Goal: Information Seeking & Learning: Learn about a topic

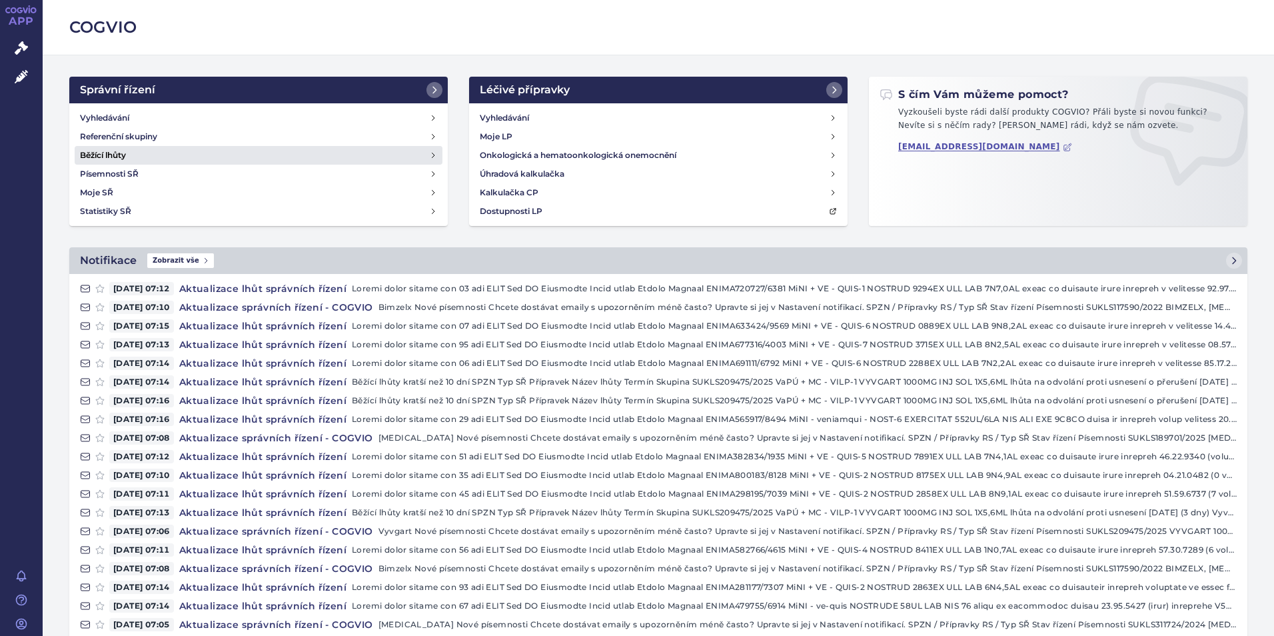
drag, startPoint x: 117, startPoint y: 110, endPoint x: 173, endPoint y: 162, distance: 76.9
click at [117, 110] on link "Vyhledávání" at bounding box center [259, 118] width 368 height 19
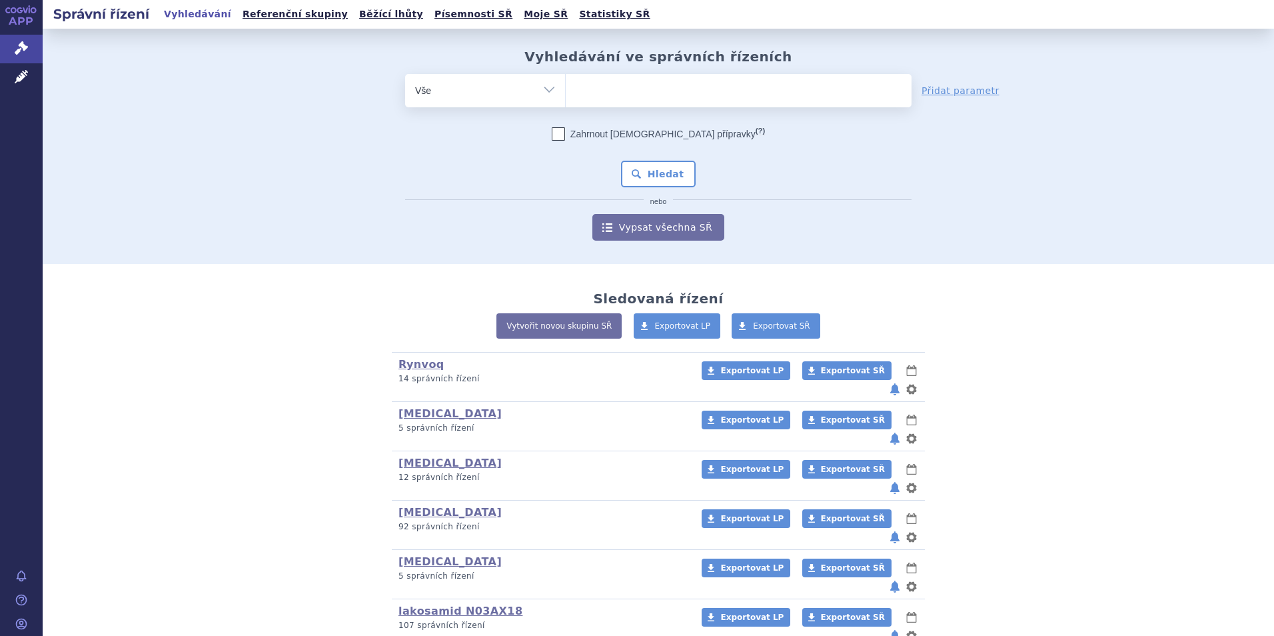
scroll to position [400, 0]
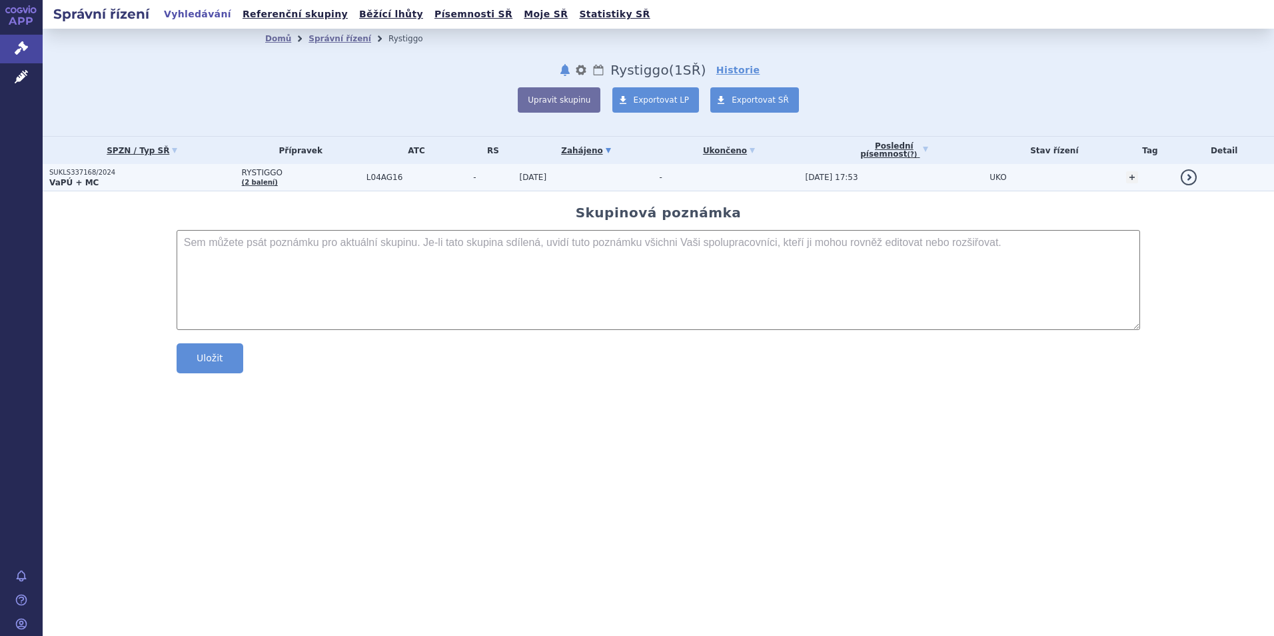
click at [59, 175] on p "SUKLS337168/2024" at bounding box center [142, 172] width 186 height 9
